Goal: Navigation & Orientation: Go to known website

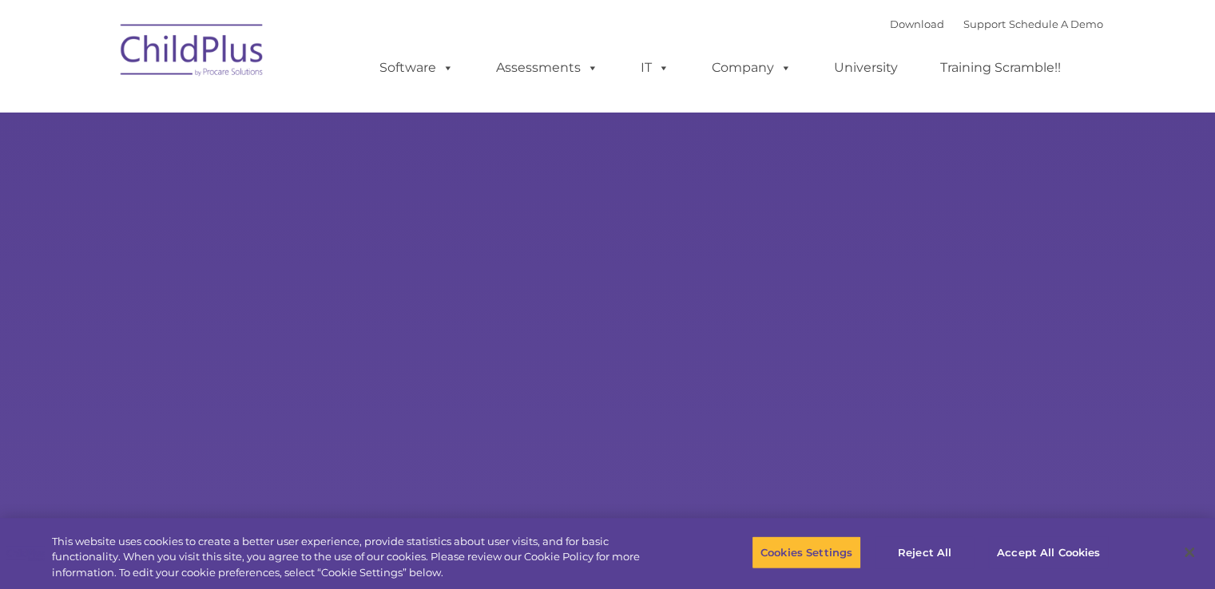
type input ""
select select "MEDIUM"
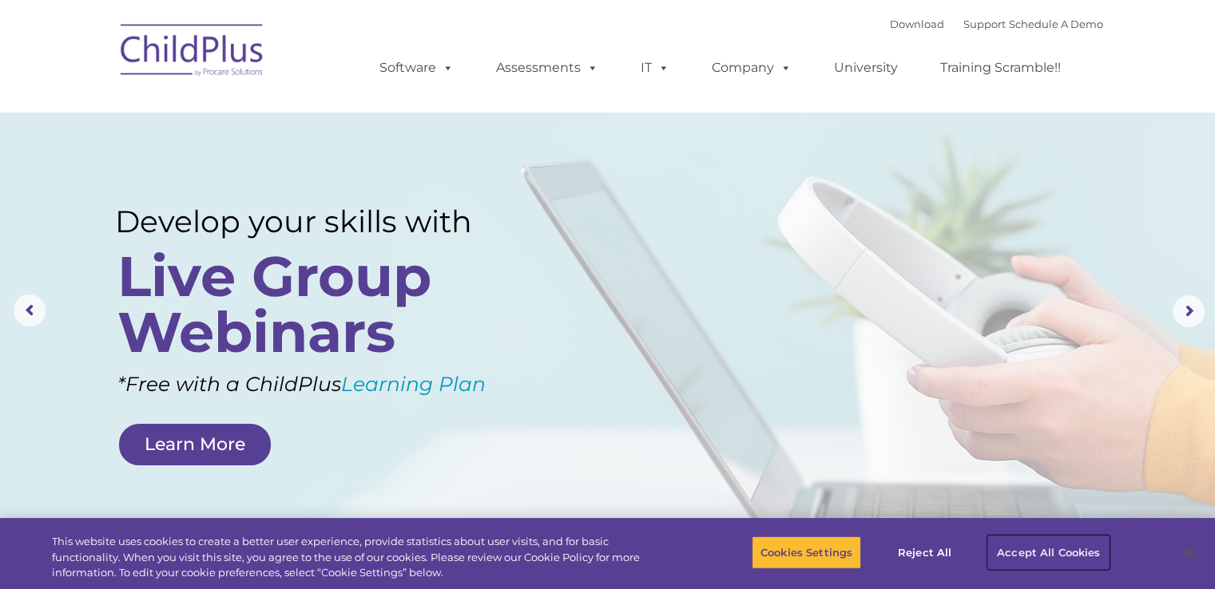
click at [1026, 553] on button "Accept All Cookies" at bounding box center [1048, 553] width 121 height 34
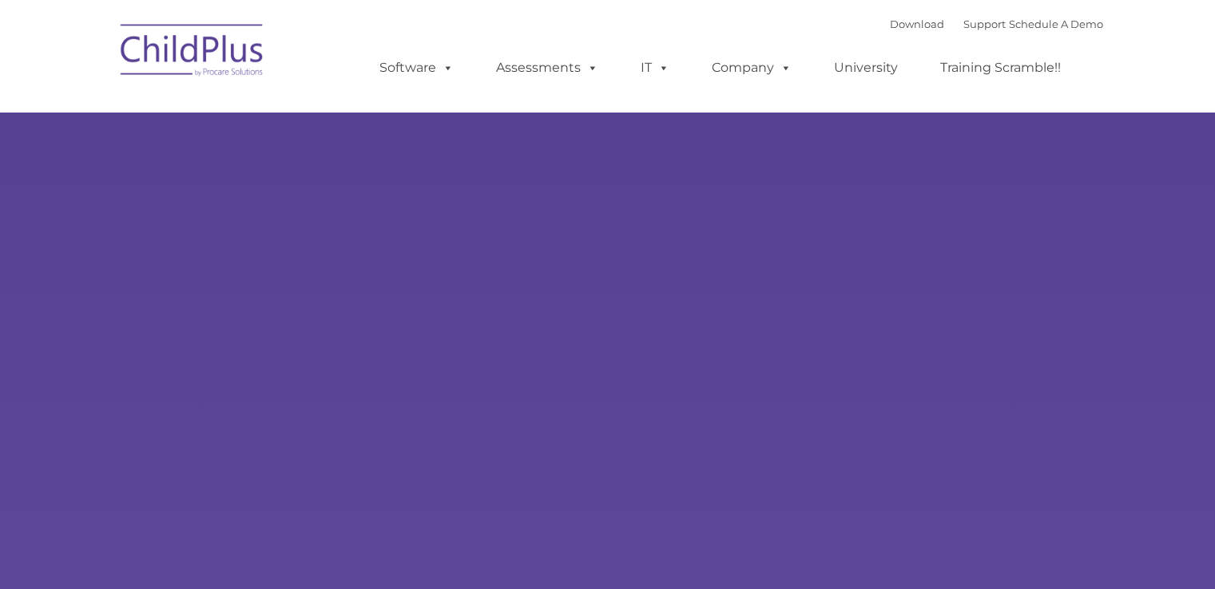
select select "MEDIUM"
